Goal: Use online tool/utility: Utilize a website feature to perform a specific function

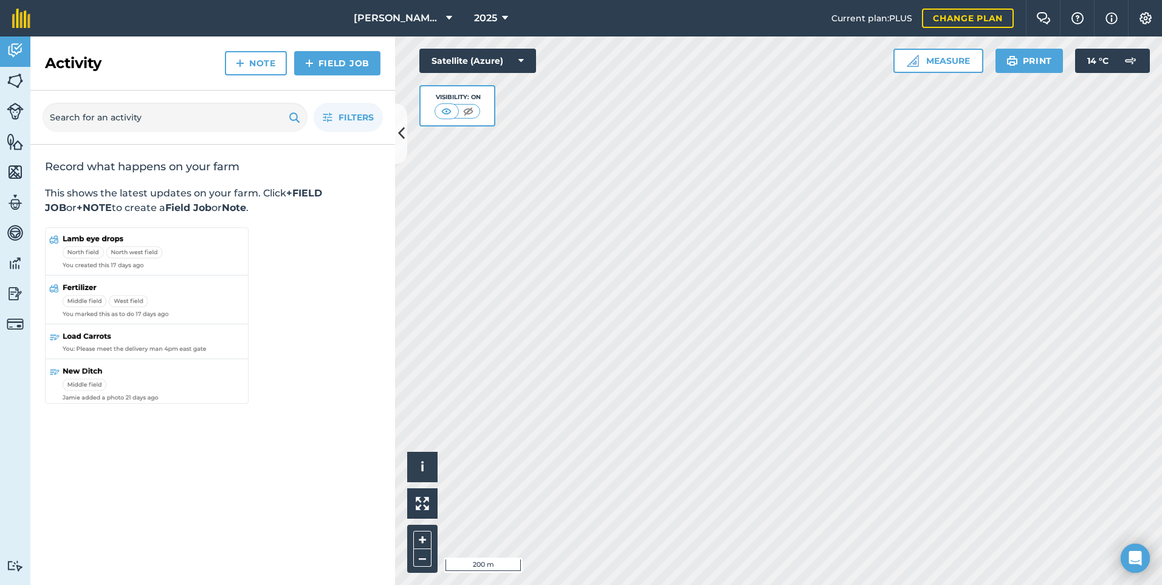
click at [1162, 457] on html "Landenberger Pastoral 2025 Current plan : PLUS Change plan Farm Chat Help Info …" at bounding box center [581, 292] width 1162 height 585
click at [949, 62] on button "Measure" at bounding box center [939, 61] width 90 height 24
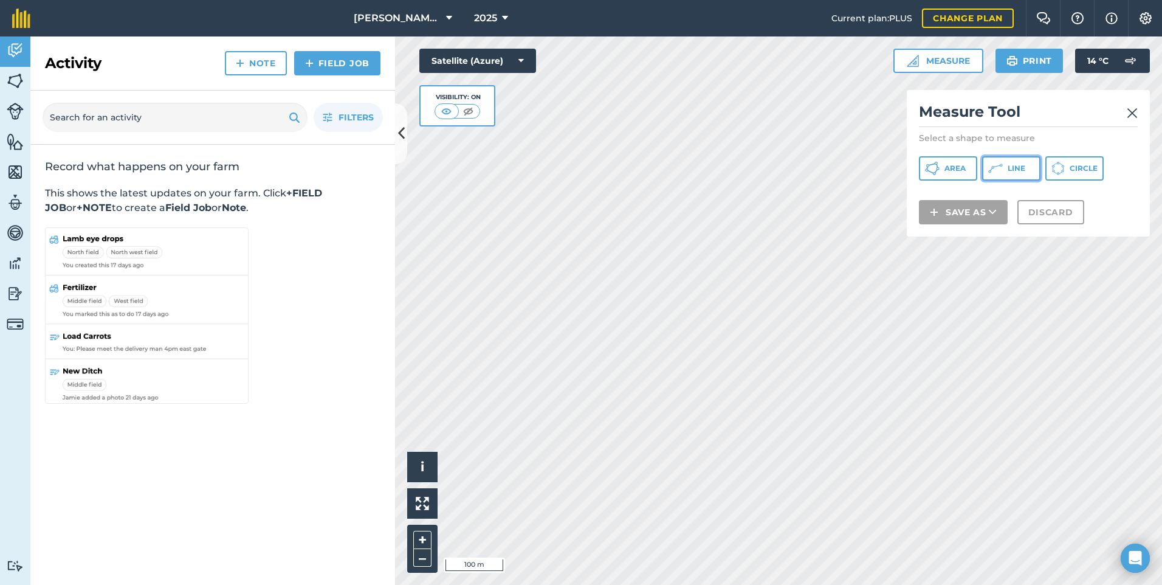
click at [1007, 169] on button "Line" at bounding box center [1011, 168] width 58 height 24
click at [330, 407] on div "Record what happens on your farm This shows the latest updates on your farm. Cl…" at bounding box center [212, 283] width 365 height 277
click at [1133, 110] on img at bounding box center [1132, 113] width 11 height 15
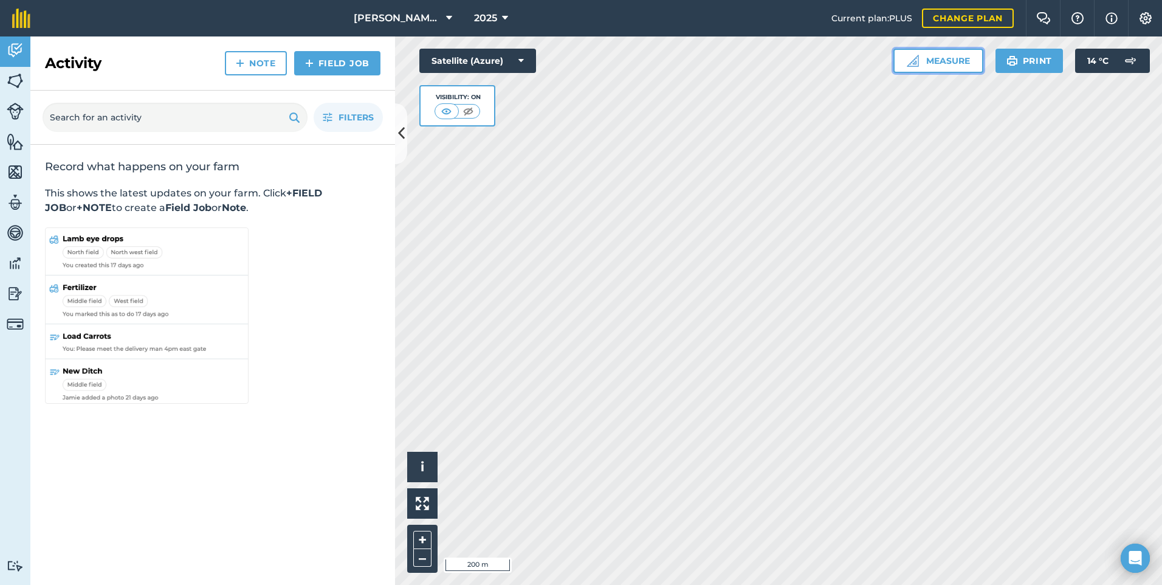
click at [945, 60] on button "Measure" at bounding box center [939, 61] width 90 height 24
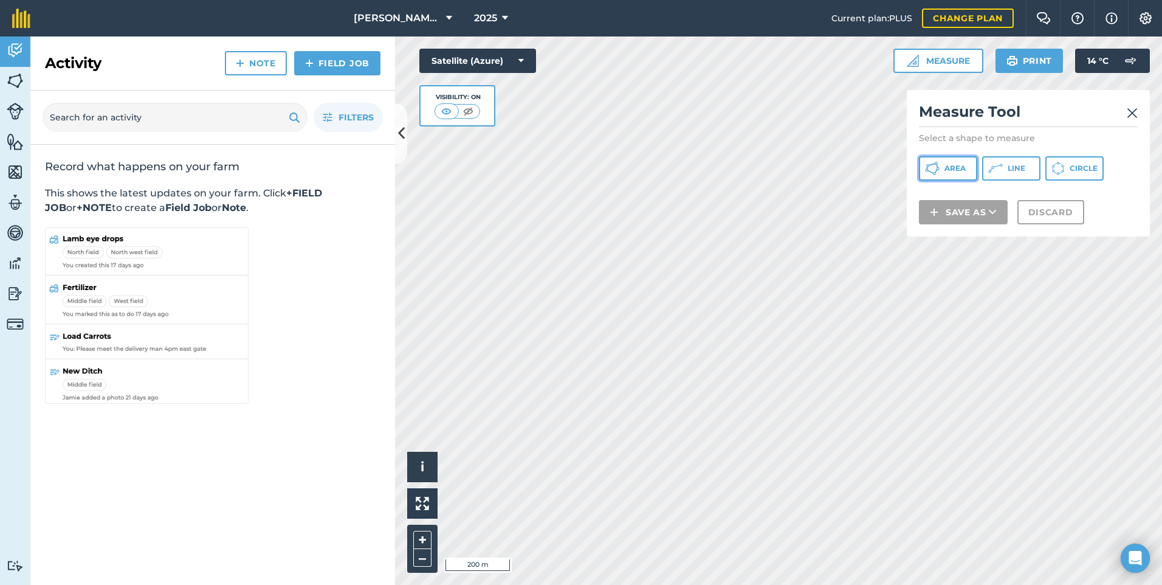
click at [946, 166] on span "Area" at bounding box center [955, 169] width 21 height 10
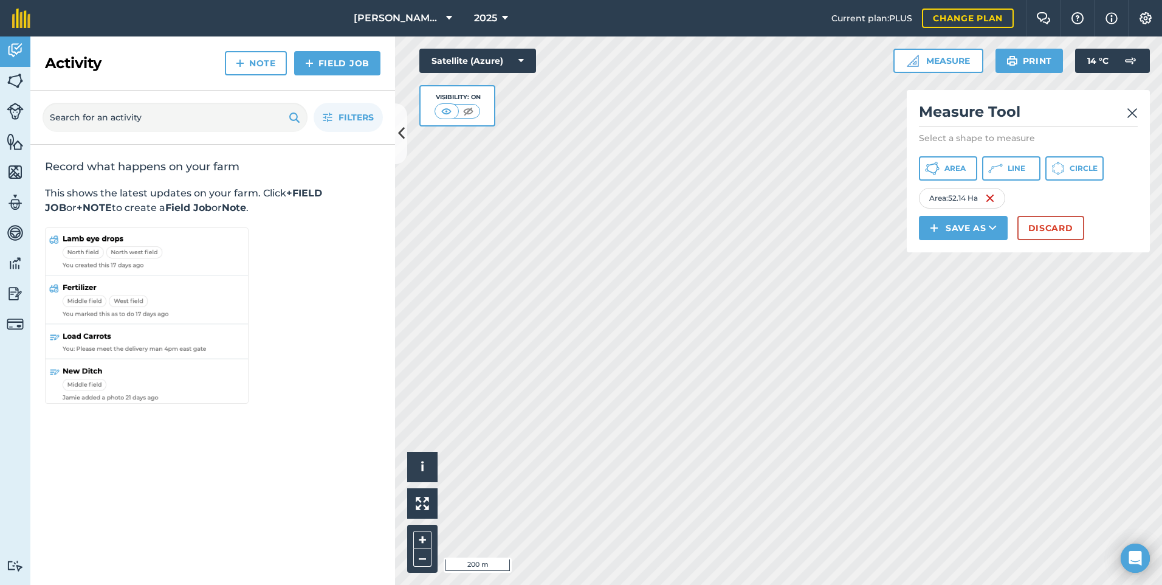
click at [1130, 114] on img at bounding box center [1132, 113] width 11 height 15
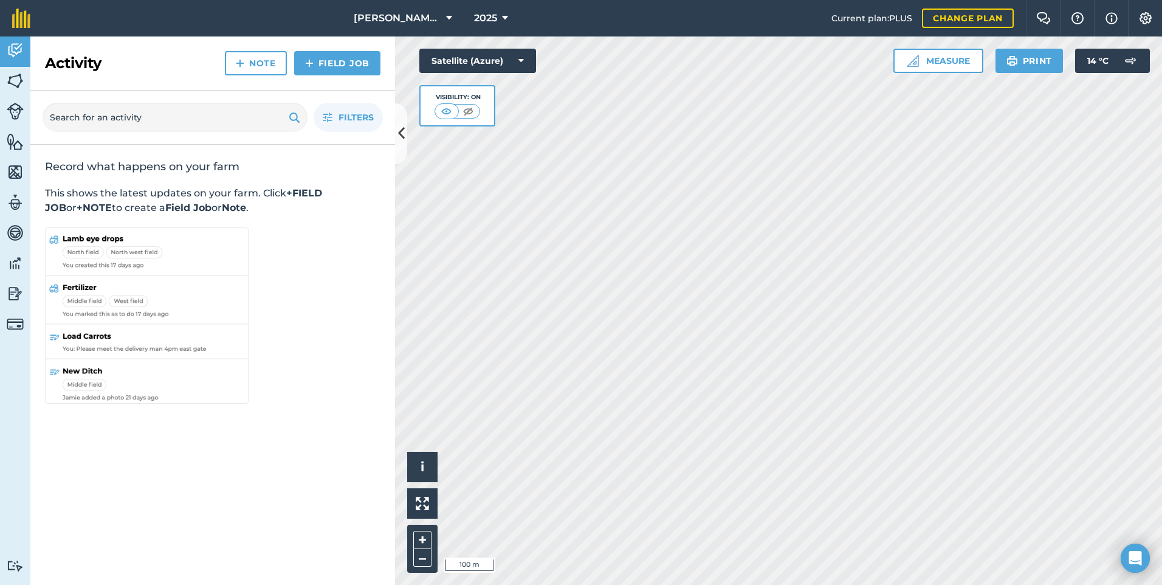
click at [728, 584] on html "Landenberger Pastoral 2025 Current plan : PLUS Change plan Farm Chat Help Info …" at bounding box center [581, 292] width 1162 height 585
click at [948, 25] on div "Landenberger Pastoral 2025 Current plan : PLUS Change plan Farm Chat Help Info …" at bounding box center [581, 292] width 1162 height 585
